Goal: Complete application form: Complete application form

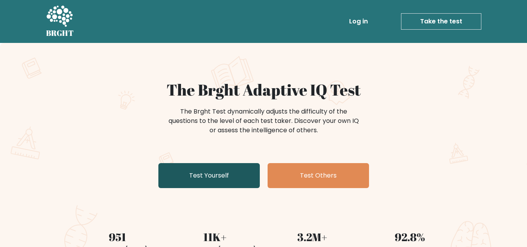
click at [218, 185] on link "Test Yourself" at bounding box center [208, 175] width 101 height 25
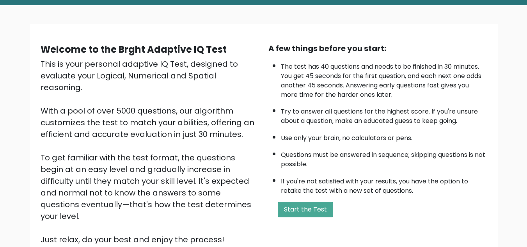
scroll to position [38, 0]
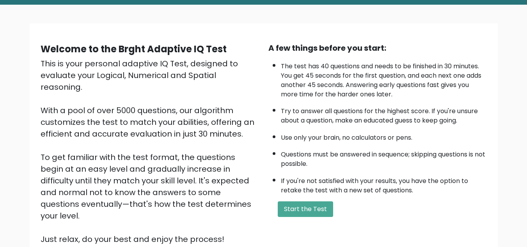
click at [526, 96] on html "BRGHT BRGHT Log in Take the test Take the test Welcome to the Brght Adaptive IQ…" at bounding box center [263, 152] width 527 height 380
click at [310, 202] on button "Start the Test" at bounding box center [305, 209] width 55 height 16
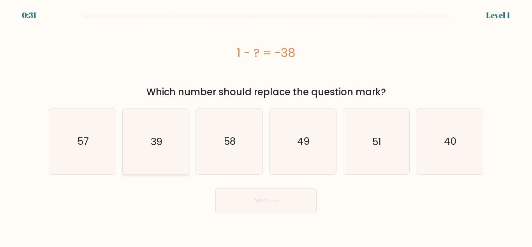
click at [149, 133] on icon "39" at bounding box center [155, 141] width 65 height 65
click at [266, 126] on input "b. 39" at bounding box center [266, 125] width 0 height 2
radio input "true"
click at [239, 194] on button "Next" at bounding box center [266, 200] width 101 height 25
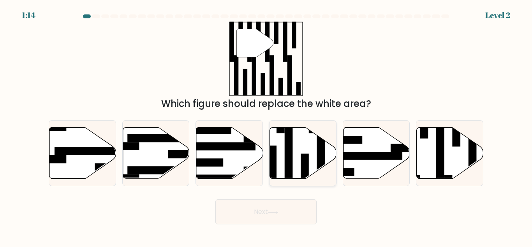
click at [269, 171] on div at bounding box center [302, 153] width 67 height 66
click at [267, 126] on input "d." at bounding box center [266, 125] width 0 height 2
radio input "true"
click at [265, 223] on button "Next" at bounding box center [266, 211] width 101 height 25
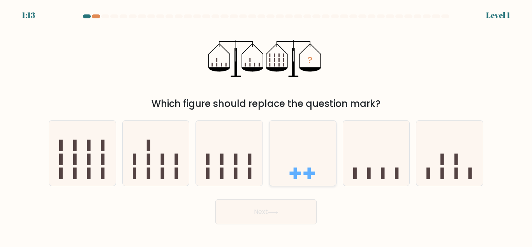
click at [287, 175] on icon at bounding box center [303, 153] width 67 height 55
click at [267, 126] on input "d." at bounding box center [266, 125] width 0 height 2
radio input "true"
click at [284, 208] on button "Next" at bounding box center [266, 211] width 101 height 25
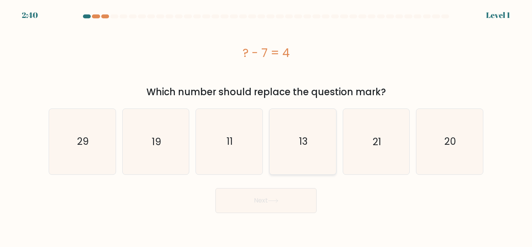
click at [295, 167] on icon "13" at bounding box center [302, 141] width 65 height 65
click at [267, 126] on input "d. 13" at bounding box center [266, 125] width 0 height 2
radio input "true"
click at [288, 198] on button "Next" at bounding box center [266, 200] width 101 height 25
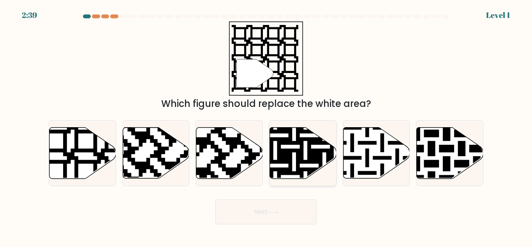
click at [290, 147] on icon at bounding box center [303, 152] width 67 height 51
click at [267, 126] on input "d." at bounding box center [266, 125] width 0 height 2
radio input "true"
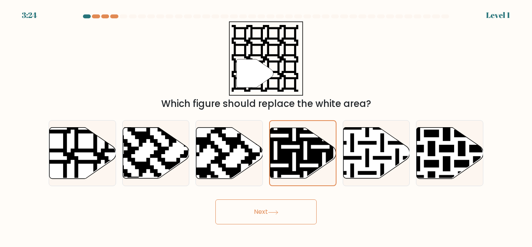
click at [284, 215] on button "Next" at bounding box center [266, 211] width 101 height 25
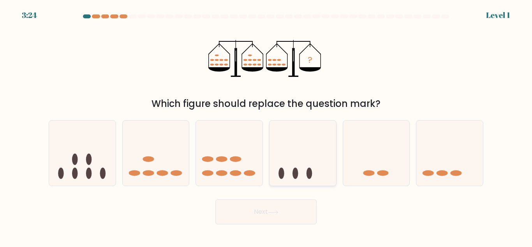
click at [301, 164] on icon at bounding box center [303, 153] width 67 height 55
click at [267, 126] on input "d." at bounding box center [266, 125] width 0 height 2
radio input "true"
click at [296, 195] on form at bounding box center [266, 119] width 532 height 210
click at [295, 210] on button "Next" at bounding box center [266, 211] width 101 height 25
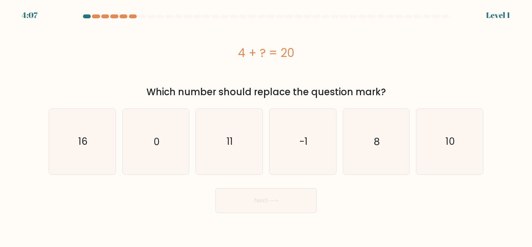
click at [230, 161] on icon "11" at bounding box center [229, 141] width 65 height 65
click at [266, 126] on input "c. 11" at bounding box center [266, 125] width 0 height 2
radio input "true"
click at [247, 205] on button "Next" at bounding box center [266, 200] width 101 height 25
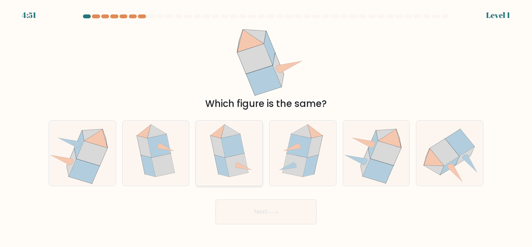
click at [251, 139] on icon at bounding box center [229, 152] width 53 height 65
click at [266, 126] on input "c." at bounding box center [266, 125] width 0 height 2
radio input "true"
click at [255, 225] on body "4:51 Level 1" at bounding box center [266, 123] width 532 height 247
drag, startPoint x: 269, startPoint y: 196, endPoint x: 269, endPoint y: 203, distance: 7.0
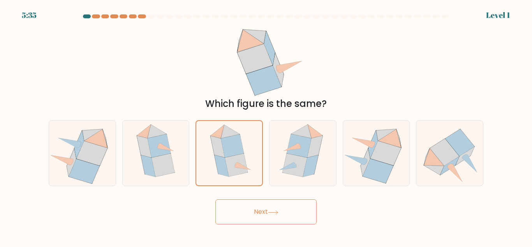
click at [269, 196] on div "Next" at bounding box center [266, 209] width 444 height 29
click at [269, 210] on button "Next" at bounding box center [266, 211] width 101 height 25
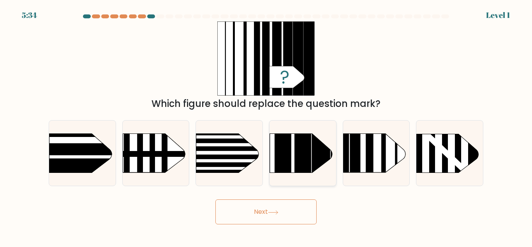
click at [297, 159] on rect at bounding box center [303, 120] width 16 height 132
click at [267, 126] on input "d." at bounding box center [266, 125] width 0 height 2
radio input "true"
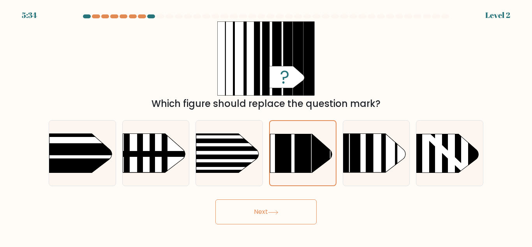
click at [289, 219] on button "Next" at bounding box center [266, 211] width 101 height 25
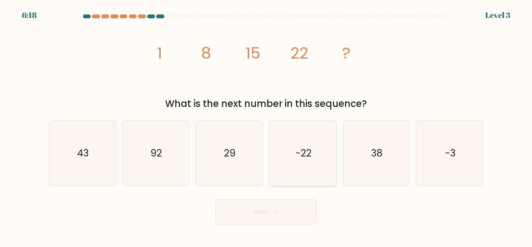
click at [328, 166] on icon "-22" at bounding box center [302, 152] width 65 height 65
click at [267, 126] on input "d. -22" at bounding box center [266, 125] width 0 height 2
radio input "true"
click at [288, 226] on body "7:02 Level 3" at bounding box center [266, 123] width 532 height 247
click at [291, 217] on button "Next" at bounding box center [266, 211] width 101 height 25
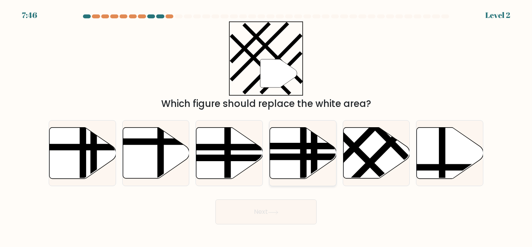
click at [333, 162] on icon at bounding box center [303, 153] width 67 height 52
click at [267, 126] on input "d." at bounding box center [266, 125] width 0 height 2
radio input "true"
click at [297, 203] on button "Next" at bounding box center [266, 211] width 101 height 25
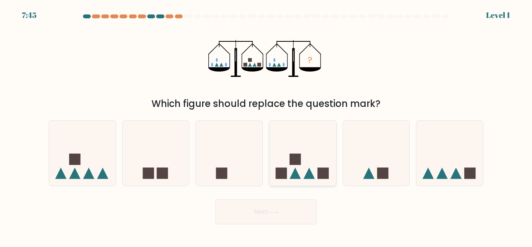
click at [318, 175] on rect at bounding box center [323, 173] width 11 height 11
click at [267, 126] on input "d." at bounding box center [266, 125] width 0 height 2
radio input "true"
click at [299, 214] on button "Next" at bounding box center [266, 211] width 101 height 25
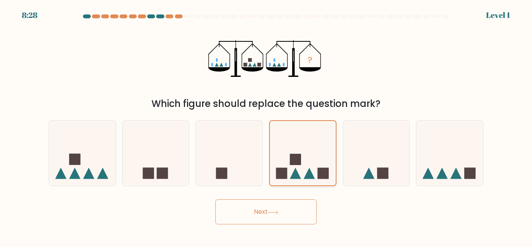
click at [315, 164] on icon at bounding box center [303, 153] width 66 height 55
click at [267, 126] on input "d." at bounding box center [266, 125] width 0 height 2
click at [295, 212] on button "Next" at bounding box center [266, 211] width 101 height 25
drag, startPoint x: 532, startPoint y: 38, endPoint x: 532, endPoint y: 101, distance: 62.8
click at [532, 101] on form at bounding box center [266, 119] width 532 height 210
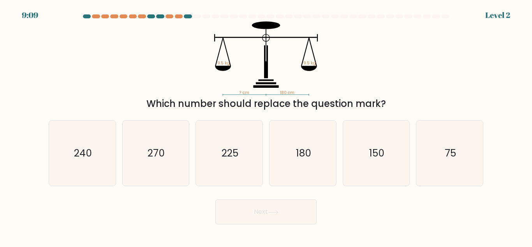
click at [463, 106] on div "Which number should replace the question mark?" at bounding box center [266, 104] width 426 height 14
click at [423, 141] on icon "75" at bounding box center [449, 152] width 65 height 65
click at [267, 126] on input "f. 75" at bounding box center [266, 125] width 0 height 2
radio input "true"
click at [282, 203] on button "Next" at bounding box center [266, 211] width 101 height 25
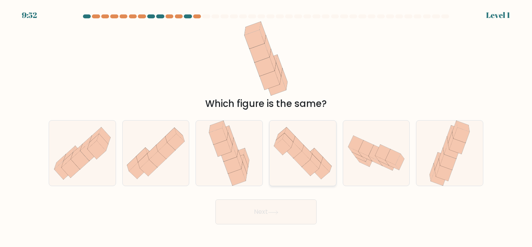
click at [311, 175] on icon at bounding box center [310, 168] width 17 height 16
click at [267, 126] on input "d." at bounding box center [266, 125] width 0 height 2
radio input "true"
click at [294, 207] on button "Next" at bounding box center [266, 211] width 101 height 25
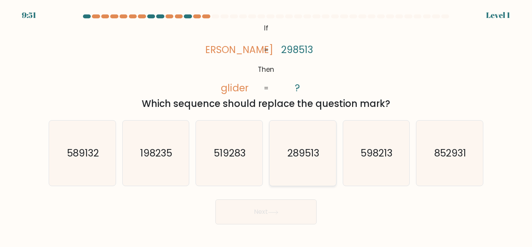
click at [304, 173] on icon "289513" at bounding box center [302, 152] width 65 height 65
click at [267, 126] on input "d. 289513" at bounding box center [266, 125] width 0 height 2
radio input "true"
click at [296, 205] on button "Next" at bounding box center [266, 211] width 101 height 25
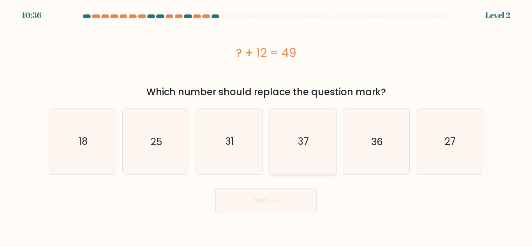
click at [306, 166] on icon "37" at bounding box center [302, 141] width 65 height 65
click at [267, 126] on input "d. 37" at bounding box center [266, 125] width 0 height 2
radio input "true"
click at [293, 202] on button "Next" at bounding box center [266, 200] width 101 height 25
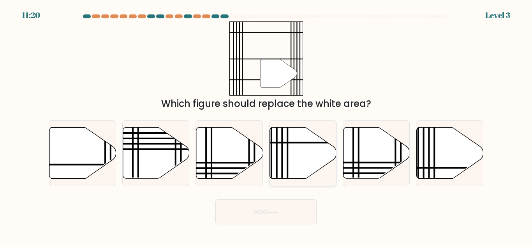
click at [315, 148] on icon at bounding box center [303, 152] width 67 height 51
click at [267, 126] on input "d." at bounding box center [266, 125] width 0 height 2
radio input "true"
click at [297, 207] on button "Next" at bounding box center [266, 211] width 101 height 25
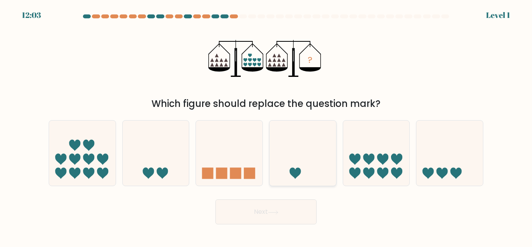
click at [319, 154] on icon at bounding box center [303, 153] width 67 height 55
click at [267, 126] on input "d." at bounding box center [266, 125] width 0 height 2
radio input "true"
click at [301, 204] on button "Next" at bounding box center [266, 211] width 101 height 25
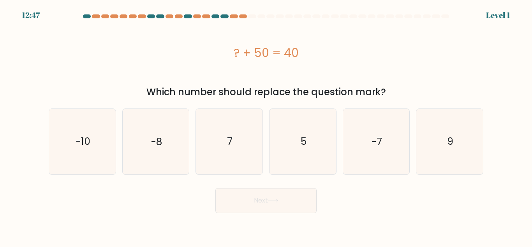
click at [311, 175] on form "a. 7" at bounding box center [266, 113] width 532 height 198
click at [313, 172] on icon "5" at bounding box center [302, 141] width 65 height 65
click at [267, 126] on input "d. 5" at bounding box center [266, 125] width 0 height 2
radio input "true"
click at [295, 220] on body "13:31 Level 1 7" at bounding box center [266, 123] width 532 height 247
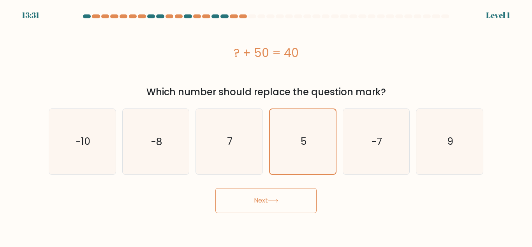
click at [299, 210] on button "Next" at bounding box center [266, 200] width 101 height 25
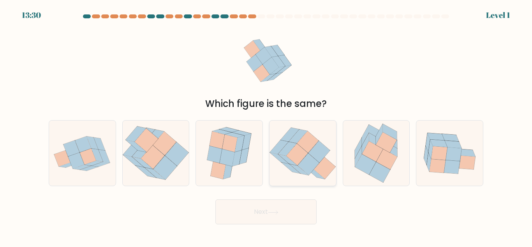
click at [313, 156] on icon at bounding box center [320, 152] width 22 height 22
click at [267, 126] on input "d." at bounding box center [266, 125] width 0 height 2
radio input "true"
click at [295, 202] on div "Next" at bounding box center [266, 209] width 444 height 29
click at [297, 202] on button "Next" at bounding box center [266, 211] width 101 height 25
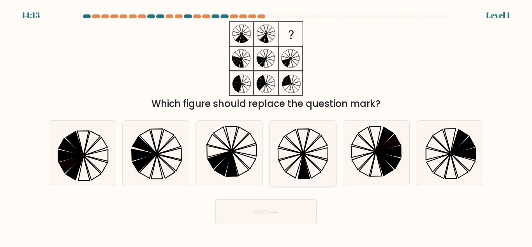
click at [308, 179] on icon at bounding box center [302, 152] width 65 height 65
click at [267, 126] on input "d." at bounding box center [266, 125] width 0 height 2
radio input "true"
click at [297, 209] on button "Next" at bounding box center [266, 211] width 101 height 25
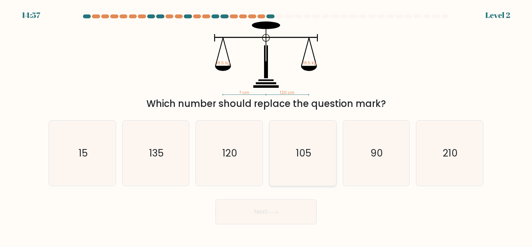
click at [304, 171] on icon "105" at bounding box center [302, 152] width 65 height 65
click at [267, 126] on input "d. 105" at bounding box center [266, 125] width 0 height 2
radio input "true"
click at [279, 222] on button "Next" at bounding box center [266, 211] width 101 height 25
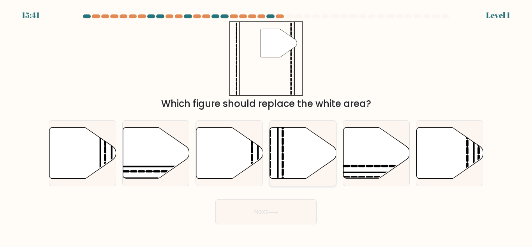
click at [307, 165] on icon at bounding box center [303, 152] width 67 height 51
click at [267, 126] on input "d." at bounding box center [266, 125] width 0 height 2
radio input "true"
click at [291, 205] on button "Next" at bounding box center [266, 211] width 101 height 25
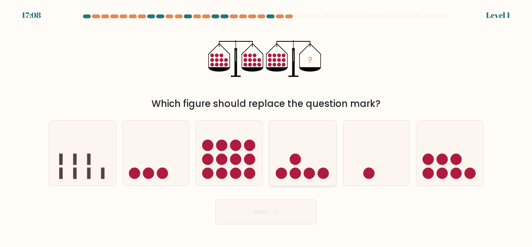
click at [303, 178] on icon at bounding box center [303, 153] width 67 height 55
click at [267, 126] on input "d." at bounding box center [266, 125] width 0 height 2
radio input "true"
click at [296, 200] on button "Next" at bounding box center [266, 211] width 101 height 25
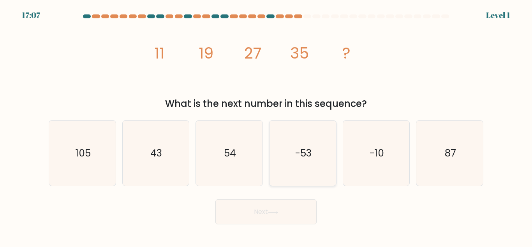
click at [322, 163] on icon "-53" at bounding box center [302, 152] width 65 height 65
click at [267, 126] on input "d. -53" at bounding box center [266, 125] width 0 height 2
radio input "true"
click at [290, 214] on button "Next" at bounding box center [266, 211] width 101 height 25
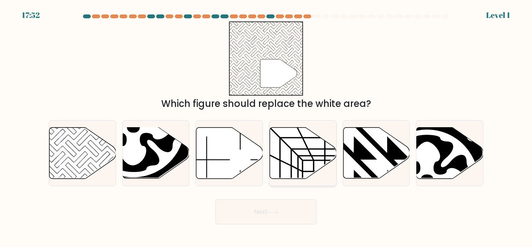
click at [325, 178] on icon at bounding box center [330, 176] width 11 height 11
click at [267, 126] on input "d." at bounding box center [266, 125] width 0 height 2
radio input "true"
click at [299, 207] on button "Next" at bounding box center [266, 211] width 101 height 25
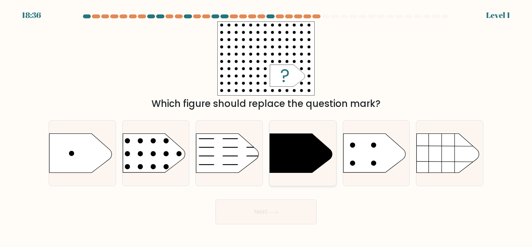
click at [311, 159] on icon at bounding box center [301, 153] width 62 height 39
click at [267, 126] on input "d." at bounding box center [266, 125] width 0 height 2
radio input "true"
click at [297, 208] on button "Next" at bounding box center [266, 211] width 101 height 25
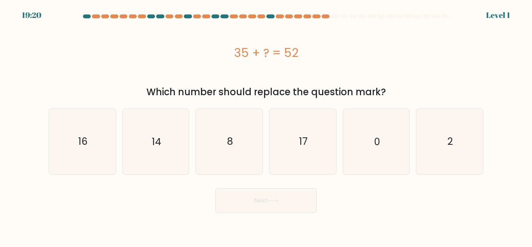
click at [379, 151] on icon "0" at bounding box center [376, 141] width 65 height 65
click at [267, 126] on input "e. 0" at bounding box center [266, 125] width 0 height 2
radio input "true"
click at [304, 200] on button "Next" at bounding box center [266, 200] width 101 height 25
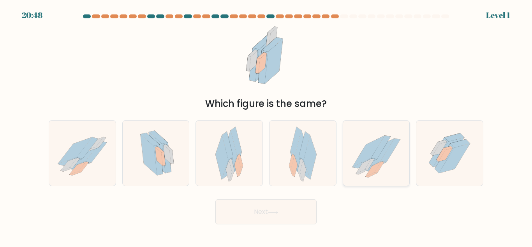
click at [358, 147] on icon at bounding box center [376, 154] width 67 height 60
click at [267, 126] on input "e." at bounding box center [266, 125] width 0 height 2
radio input "true"
click at [313, 197] on div "Next" at bounding box center [266, 209] width 444 height 29
click at [306, 209] on button "Next" at bounding box center [266, 211] width 101 height 25
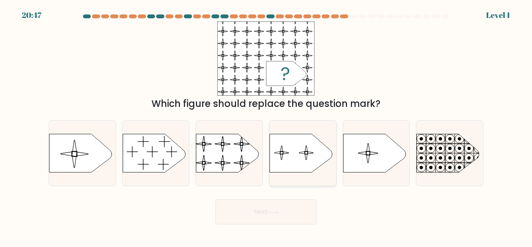
click at [309, 173] on div at bounding box center [302, 153] width 67 height 66
click at [267, 126] on input "d." at bounding box center [266, 125] width 0 height 2
radio input "true"
click at [302, 205] on button "Next" at bounding box center [266, 211] width 101 height 25
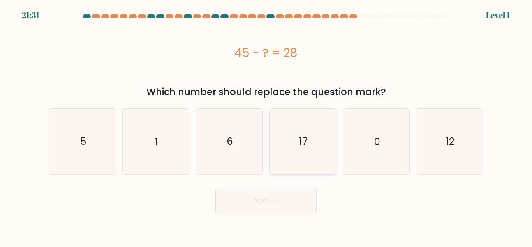
click at [272, 164] on icon "17" at bounding box center [302, 141] width 65 height 65
click at [267, 126] on input "d. 17" at bounding box center [266, 125] width 0 height 2
radio input "true"
click at [297, 223] on body "22:15 Level 1 5" at bounding box center [266, 123] width 532 height 247
click at [299, 214] on body "22:14 Level 1 5" at bounding box center [266, 123] width 532 height 247
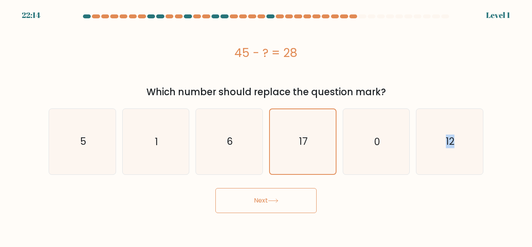
click at [299, 214] on body "22:14 Level 1 5" at bounding box center [266, 123] width 532 height 247
click at [297, 208] on button "Next" at bounding box center [266, 200] width 101 height 25
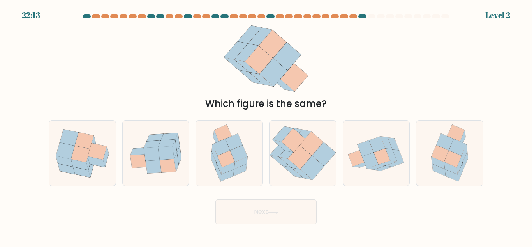
click at [294, 200] on button "Next" at bounding box center [266, 211] width 101 height 25
click at [301, 152] on icon at bounding box center [300, 157] width 24 height 24
click at [267, 126] on input "d." at bounding box center [266, 125] width 0 height 2
radio input "true"
click at [279, 213] on icon at bounding box center [273, 212] width 11 height 4
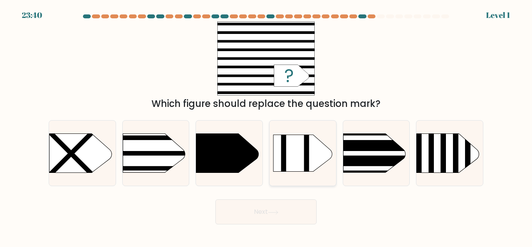
click at [299, 152] on icon at bounding box center [303, 153] width 59 height 37
click at [267, 126] on input "d." at bounding box center [266, 125] width 0 height 2
radio input "true"
click at [291, 218] on button "Next" at bounding box center [266, 211] width 101 height 25
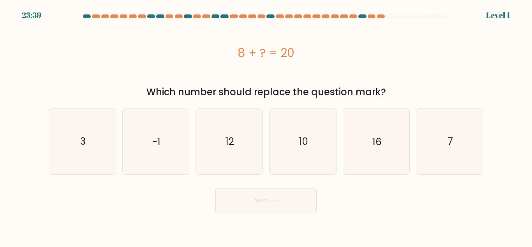
click at [293, 188] on button "Next" at bounding box center [266, 200] width 101 height 25
click at [304, 159] on icon "10" at bounding box center [302, 141] width 65 height 65
click at [267, 126] on input "d. 10" at bounding box center [266, 125] width 0 height 2
radio input "true"
click at [290, 216] on body "24:24 Level 1 3" at bounding box center [266, 123] width 532 height 247
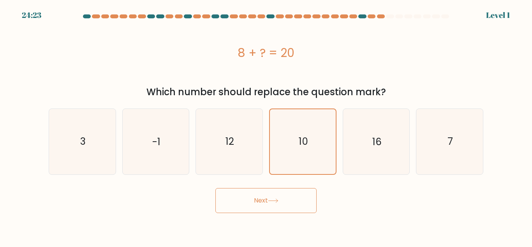
click at [293, 201] on button "Next" at bounding box center [266, 200] width 101 height 25
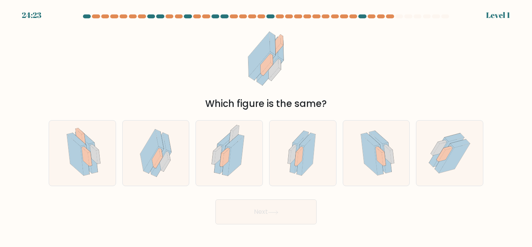
click at [315, 163] on icon at bounding box center [303, 152] width 39 height 65
click at [267, 126] on input "d." at bounding box center [266, 125] width 0 height 2
radio input "true"
click at [295, 200] on button "Next" at bounding box center [266, 211] width 101 height 25
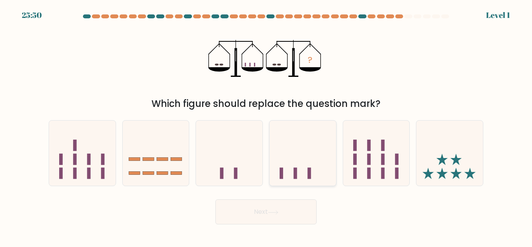
click at [317, 163] on icon at bounding box center [303, 153] width 67 height 55
click at [267, 126] on input "d." at bounding box center [266, 125] width 0 height 2
radio input "true"
click at [302, 205] on button "Next" at bounding box center [266, 211] width 101 height 25
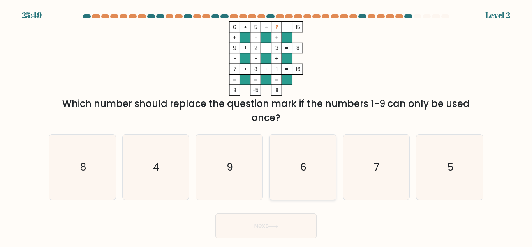
drag, startPoint x: 302, startPoint y: 133, endPoint x: 301, endPoint y: 161, distance: 28.1
click at [301, 142] on div "a. 8 b. 4 c. 9 d." at bounding box center [266, 164] width 441 height 72
click at [301, 161] on text "6" at bounding box center [304, 167] width 6 height 14
click at [267, 126] on input "d. 6" at bounding box center [266, 125] width 0 height 2
radio input "true"
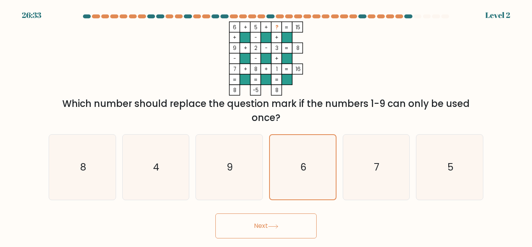
click at [295, 233] on button "Next" at bounding box center [266, 225] width 101 height 25
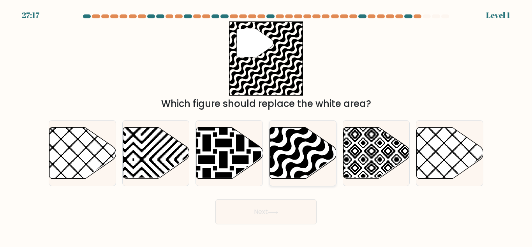
click at [298, 179] on icon at bounding box center [323, 181] width 134 height 134
click at [267, 126] on input "d." at bounding box center [266, 125] width 0 height 2
radio input "true"
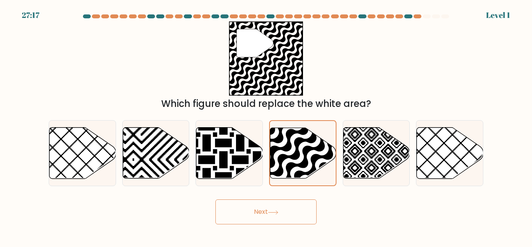
click at [288, 219] on button "Next" at bounding box center [266, 211] width 101 height 25
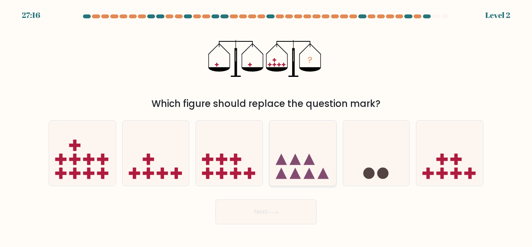
click at [306, 171] on icon at bounding box center [303, 153] width 67 height 55
click at [267, 126] on input "d." at bounding box center [266, 125] width 0 height 2
radio input "true"
click at [292, 202] on button "Next" at bounding box center [266, 211] width 101 height 25
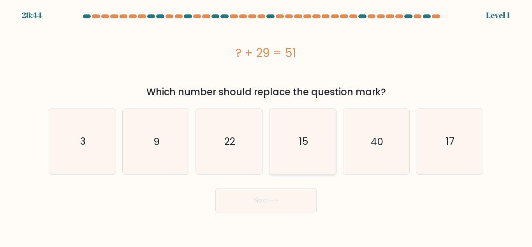
click at [307, 159] on icon "15" at bounding box center [302, 141] width 65 height 65
click at [267, 126] on input "d. 15" at bounding box center [266, 125] width 0 height 2
radio input "true"
click at [295, 197] on button "Next" at bounding box center [266, 200] width 101 height 25
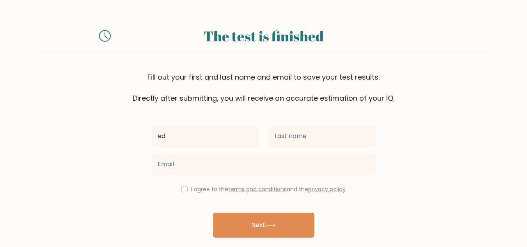
type input "ed"
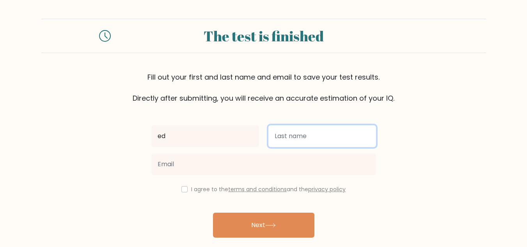
click at [291, 135] on input "text" at bounding box center [322, 136] width 108 height 22
type input "esdv"
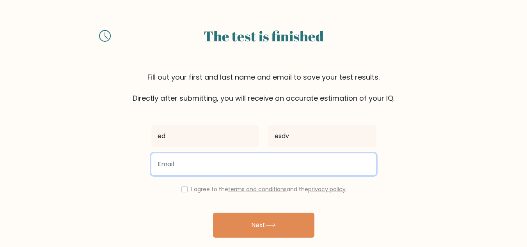
click at [289, 163] on input "email" at bounding box center [263, 164] width 225 height 22
type input "demedatu5@gmail.com"
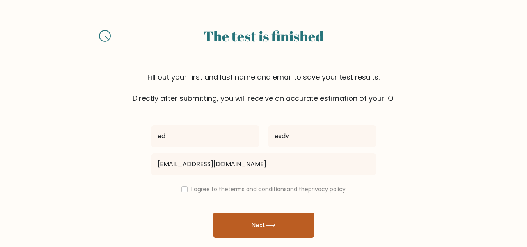
click at [255, 221] on button "Next" at bounding box center [263, 224] width 101 height 25
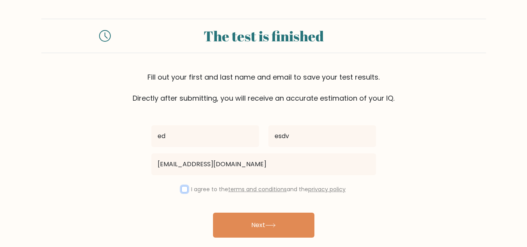
click at [184, 186] on input "checkbox" at bounding box center [184, 189] width 6 height 6
checkbox input "true"
click at [228, 219] on button "Next" at bounding box center [263, 224] width 101 height 25
